Goal: Find contact information: Find contact information

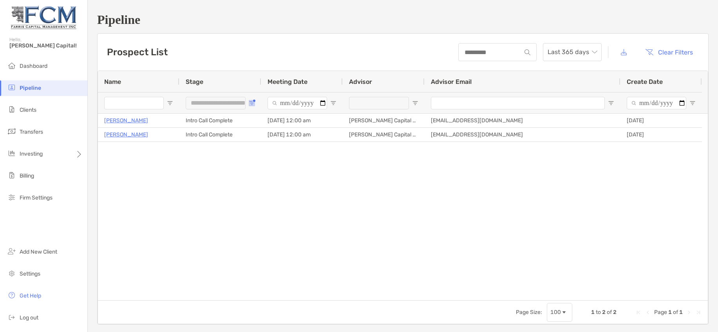
click at [251, 102] on span "Open Filter Menu" at bounding box center [252, 103] width 6 height 6
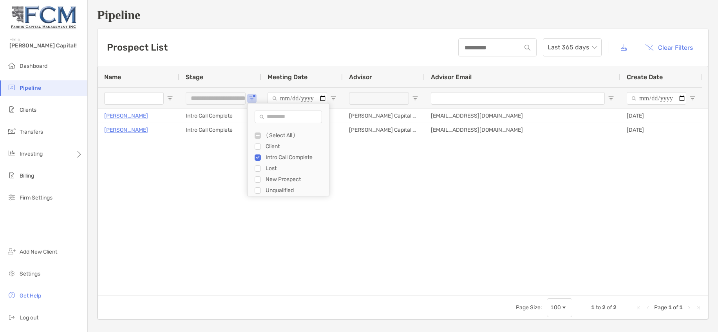
click at [283, 179] on div "New Prospect" at bounding box center [294, 179] width 59 height 7
type input "**********"
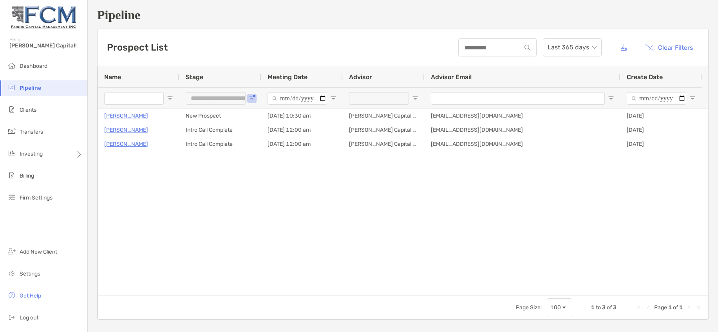
click at [366, 185] on div "[PERSON_NAME] Intro Call Complete [DATE] 12:00 am [PERSON_NAME] Capital Managem…" at bounding box center [403, 202] width 610 height 186
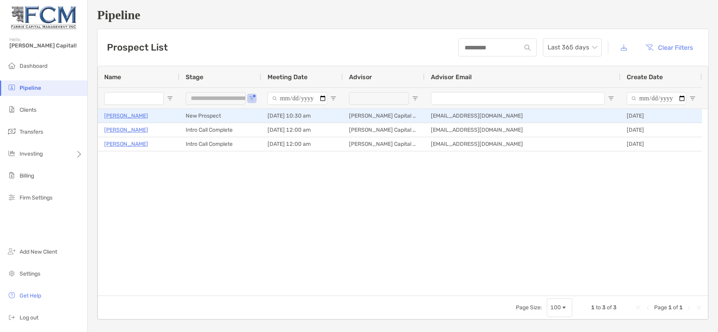
click at [134, 115] on p "[PERSON_NAME]" at bounding box center [126, 116] width 44 height 10
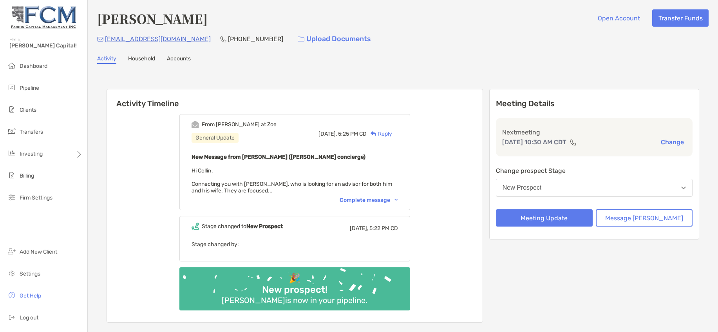
click at [368, 199] on div "Complete message" at bounding box center [368, 200] width 58 height 7
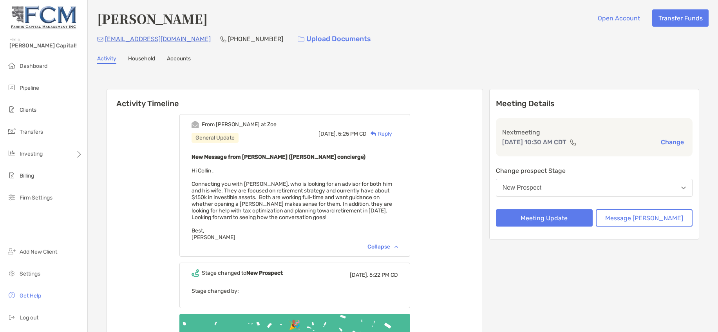
click at [228, 38] on p "(928) 637-3665" at bounding box center [255, 39] width 55 height 10
copy p "(928) 637-3665"
